Goal: Information Seeking & Learning: Learn about a topic

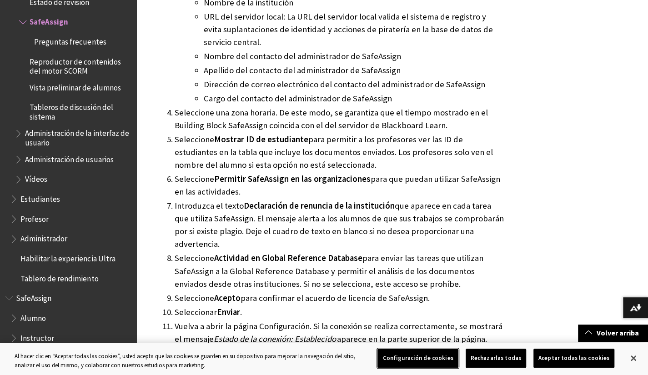
scroll to position [1847, 0]
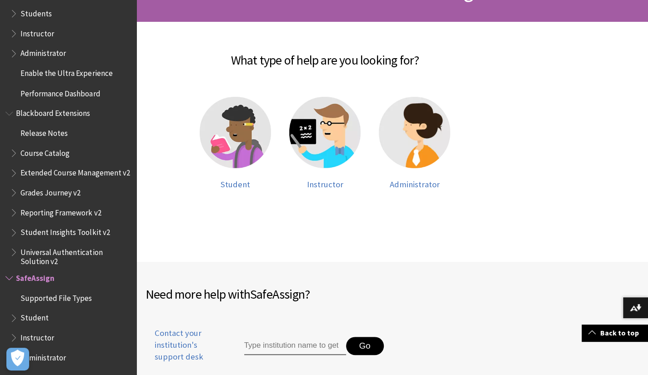
scroll to position [169, 0]
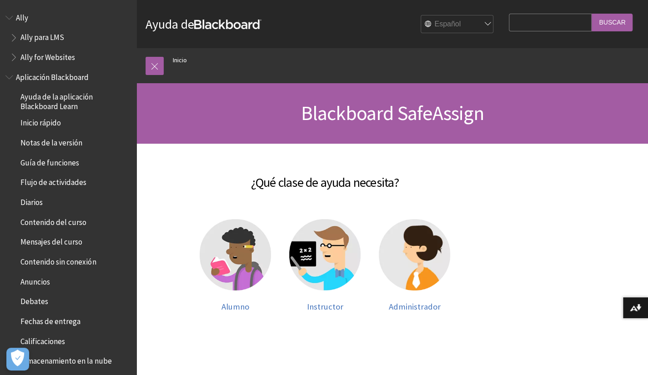
scroll to position [598, 0]
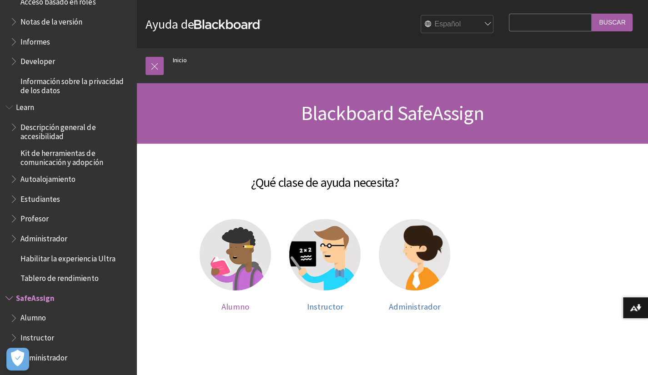
click at [233, 274] on img at bounding box center [235, 254] width 71 height 71
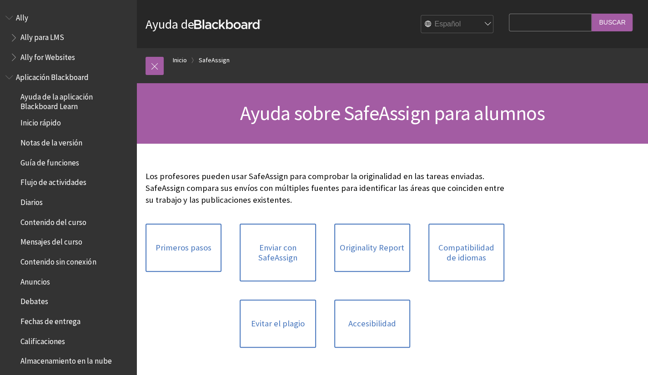
scroll to position [717, 0]
